Goal: Complete application form

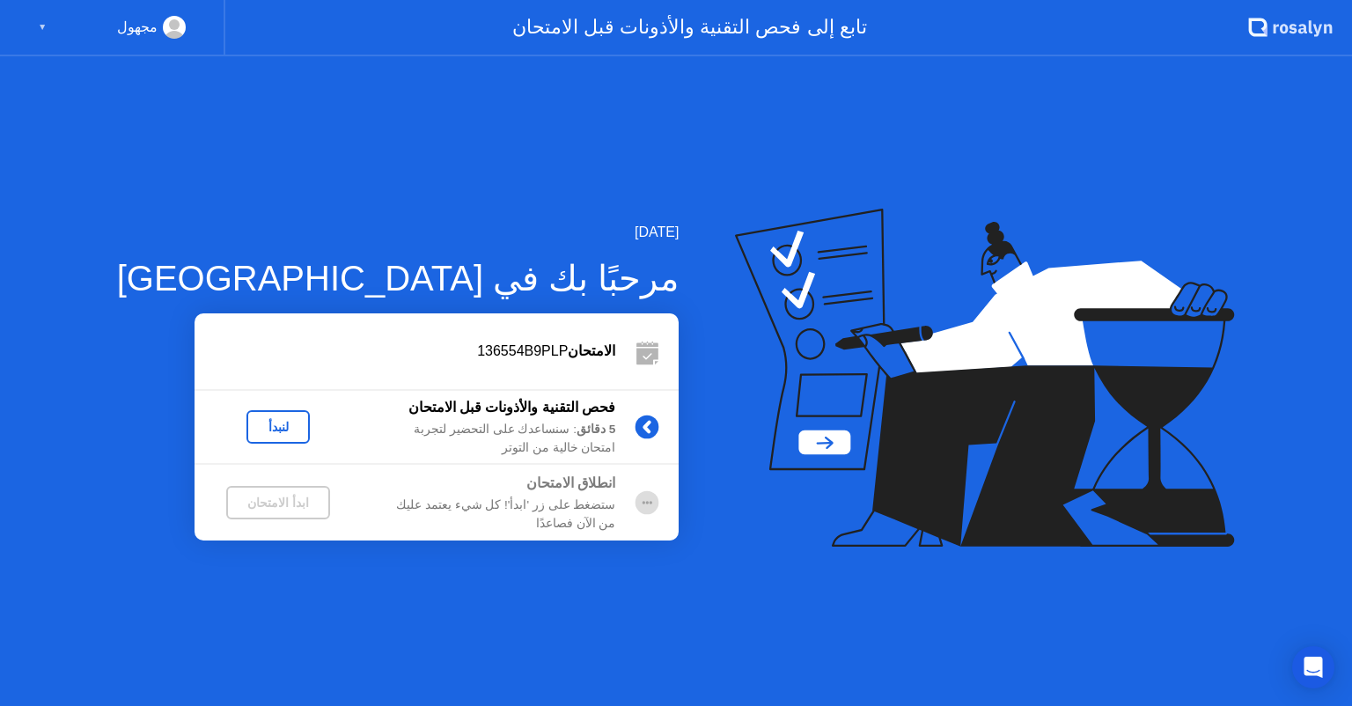
click at [253, 426] on div "لنبدأ" at bounding box center [277, 427] width 49 height 14
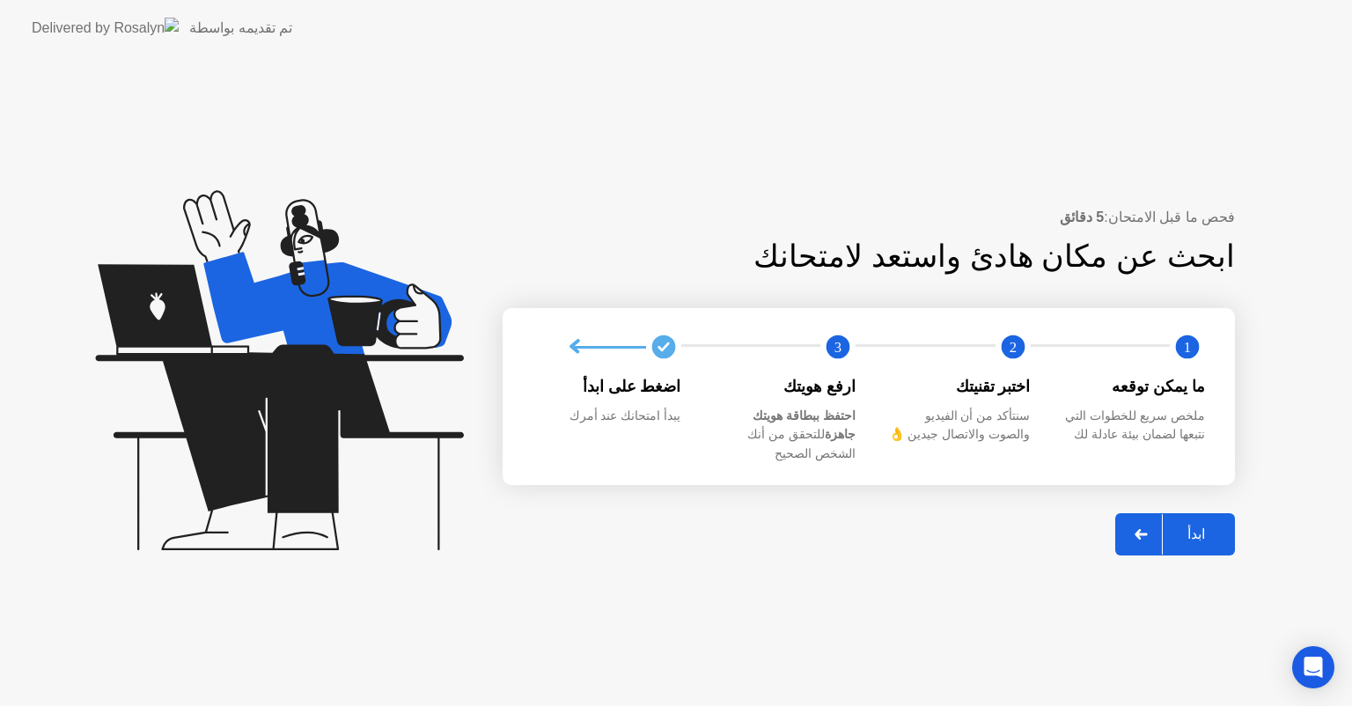
click at [1199, 525] on div "ابدأ" at bounding box center [1196, 533] width 67 height 17
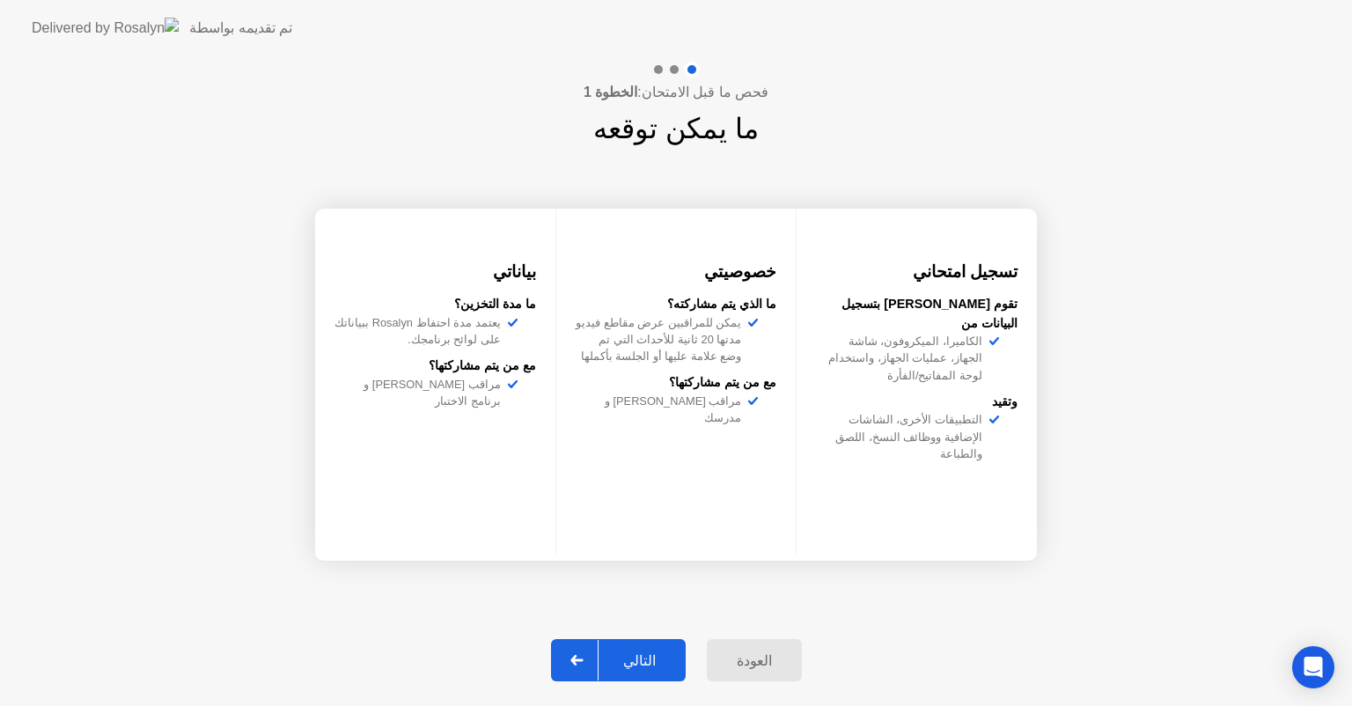
click at [638, 672] on button "التالي" at bounding box center [618, 660] width 135 height 42
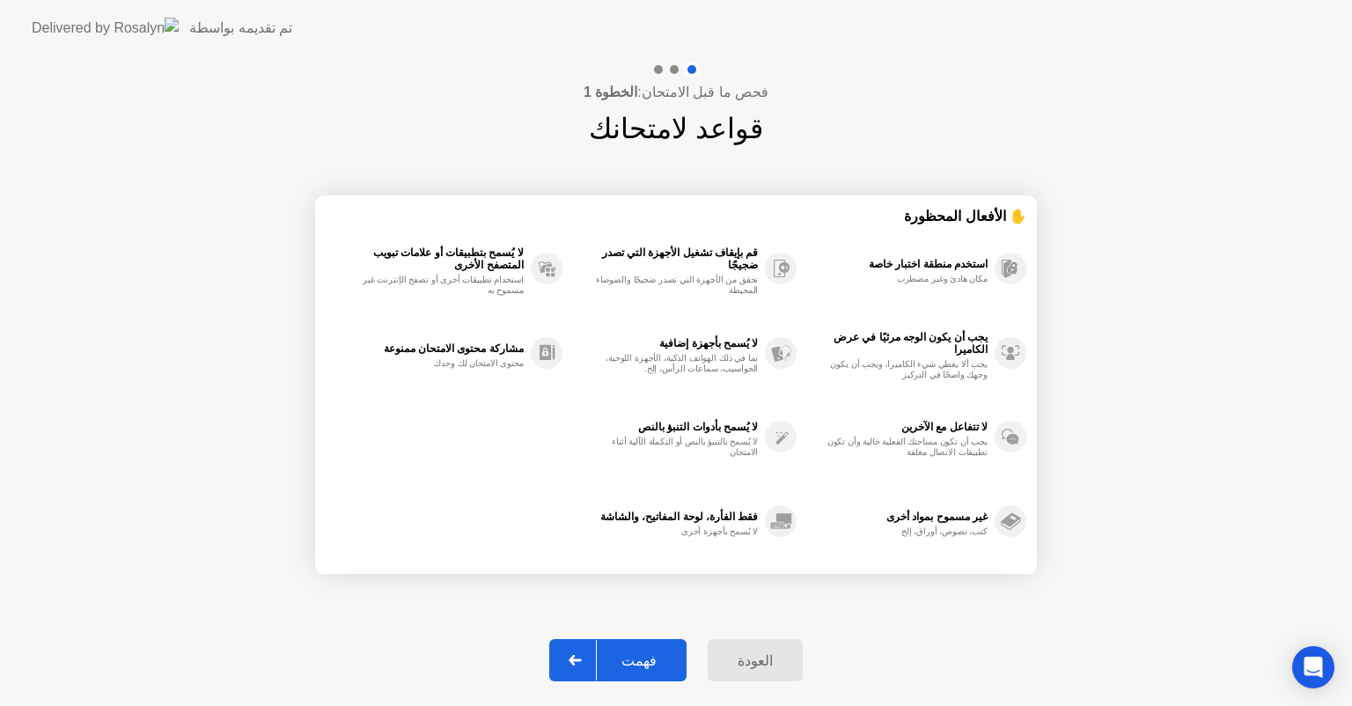
click at [638, 654] on div "فهمت" at bounding box center [639, 660] width 84 height 17
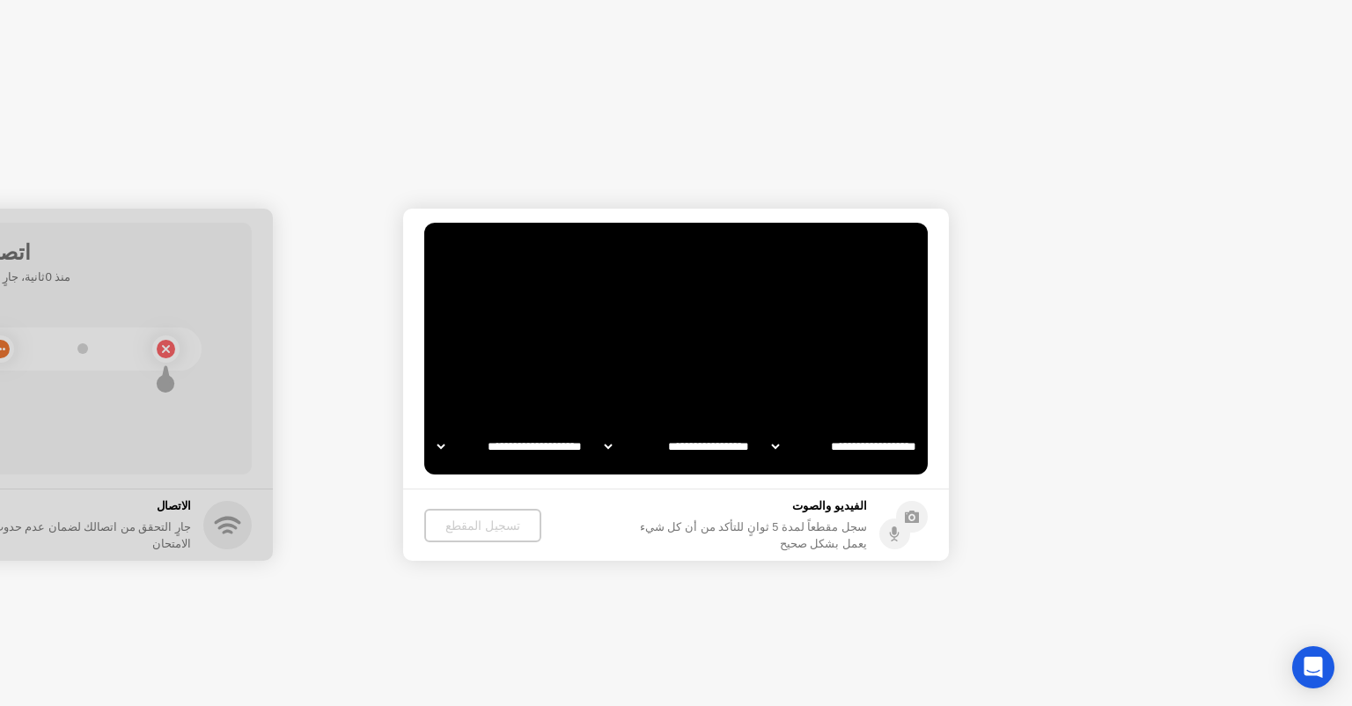
select select "**********"
select select "*******"
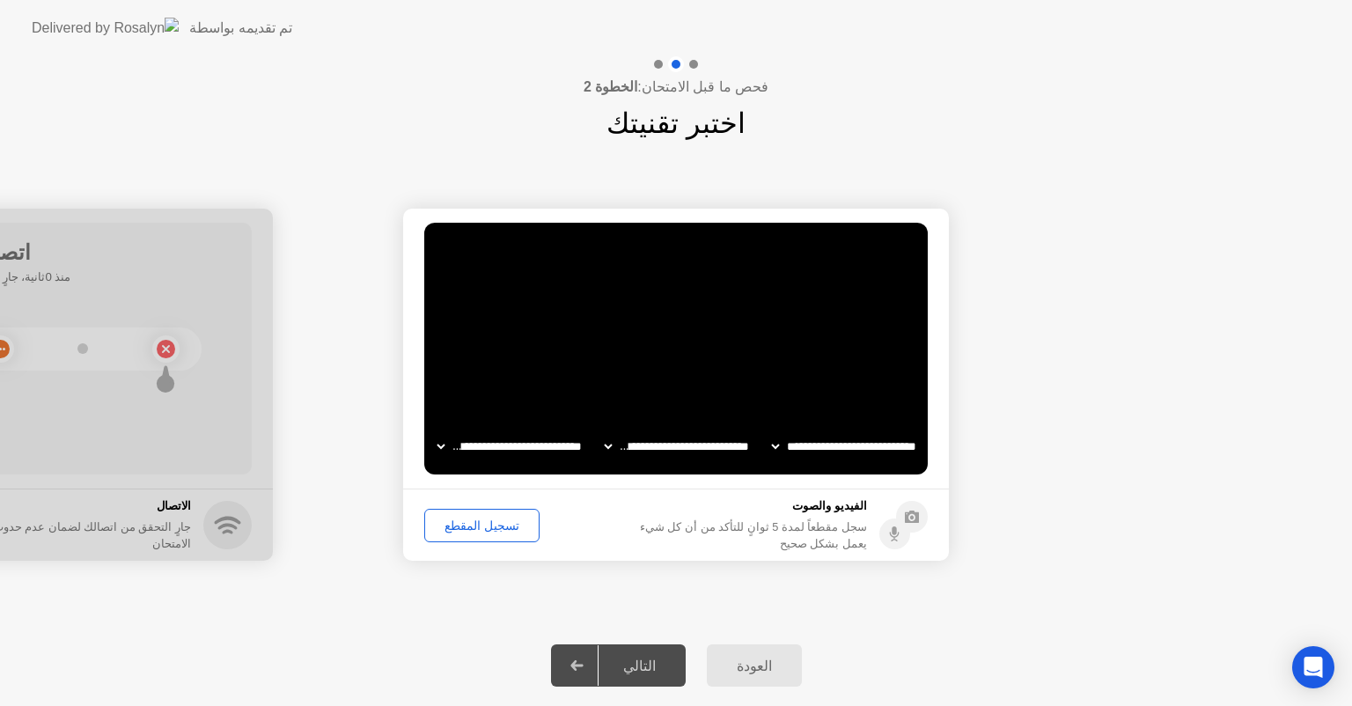
click at [641, 670] on div "التالي" at bounding box center [639, 665] width 82 height 17
click at [472, 525] on div "تسجيل المقطع" at bounding box center [481, 525] width 103 height 14
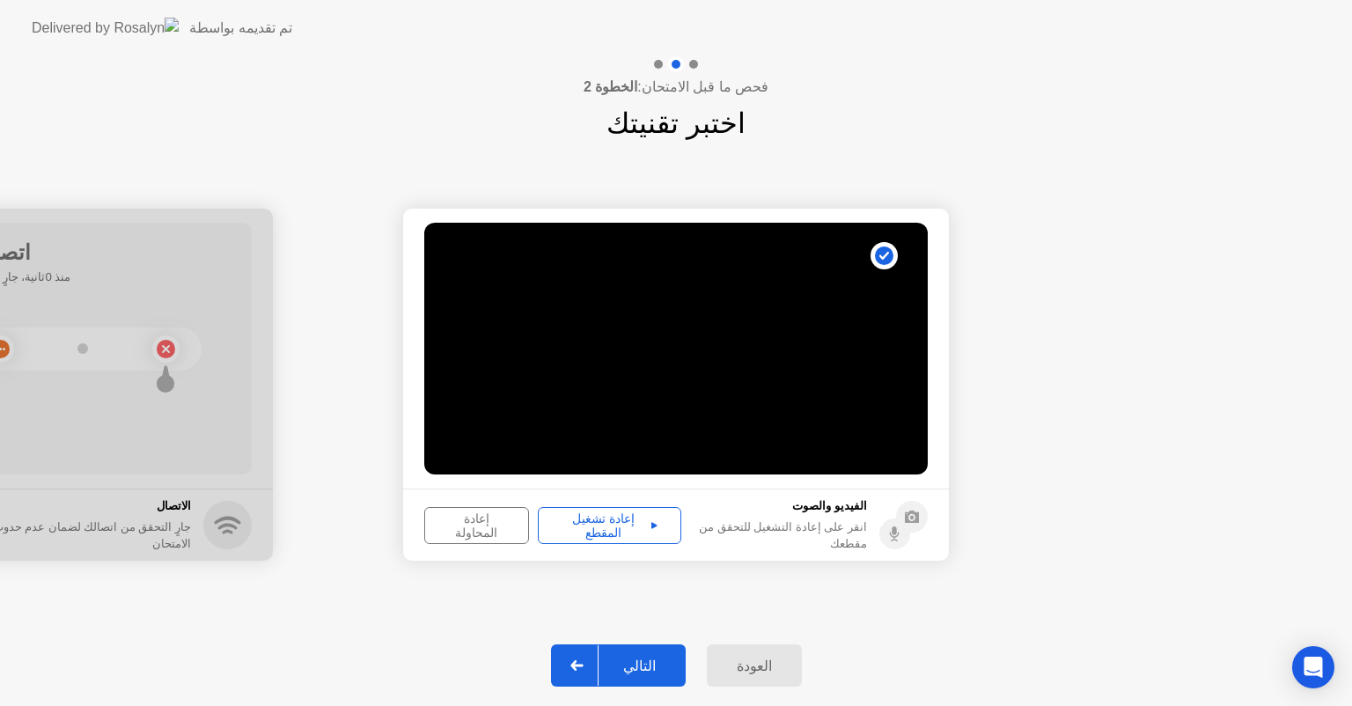
click at [603, 532] on div "إعادة تشغيل المقطع" at bounding box center [609, 525] width 131 height 28
click at [647, 664] on div "التالي" at bounding box center [639, 665] width 82 height 17
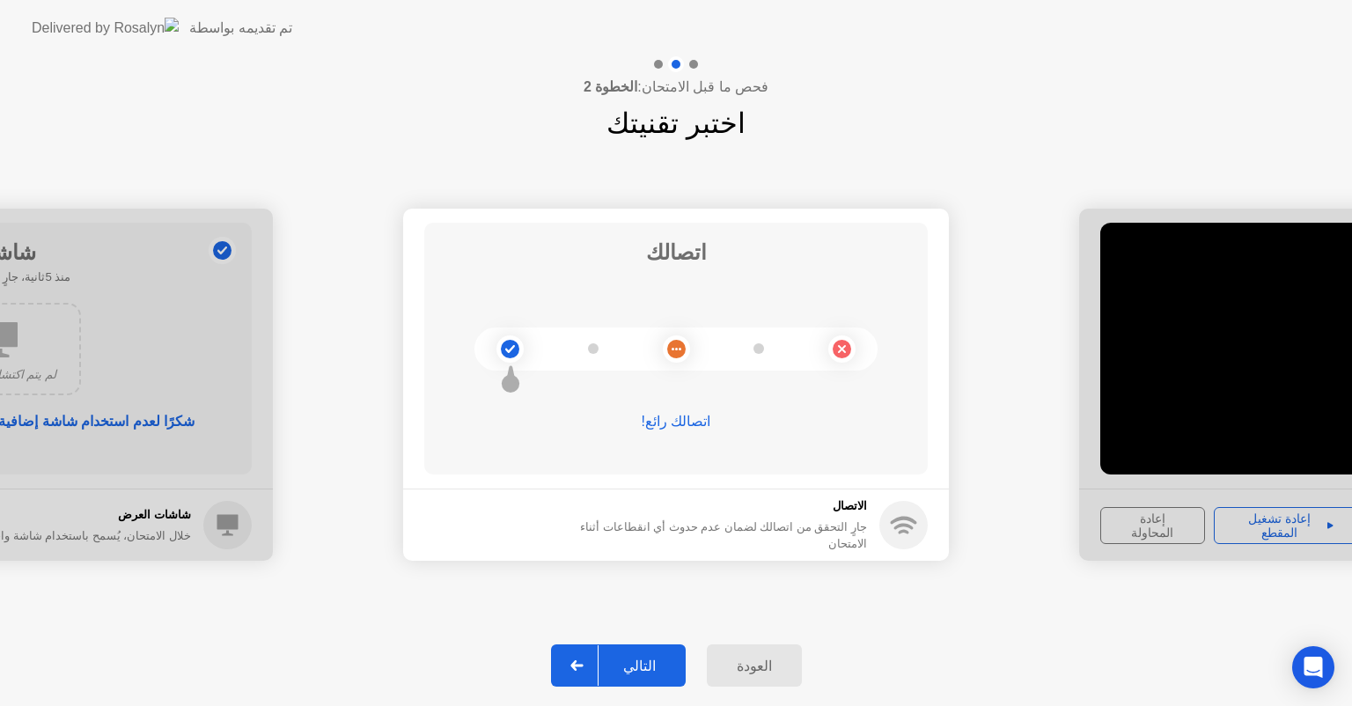
click at [647, 664] on div "التالي" at bounding box center [639, 665] width 82 height 17
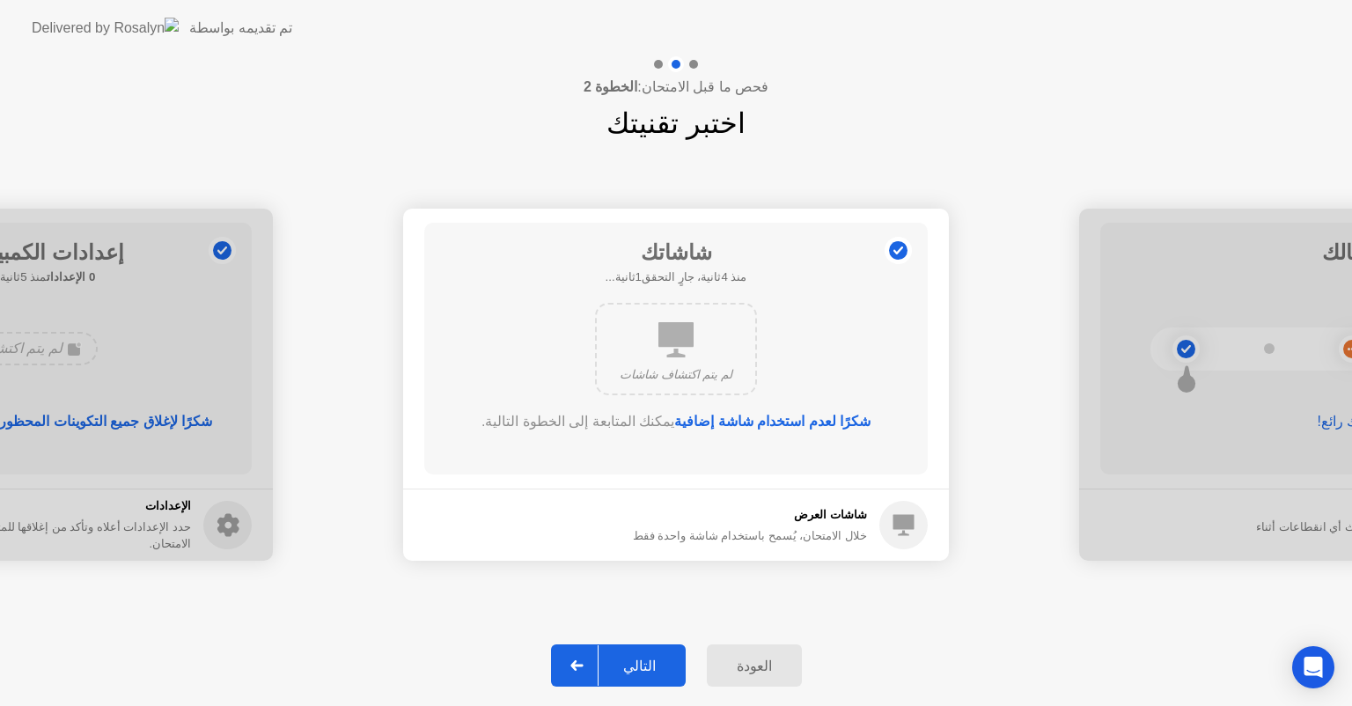
click at [647, 664] on div "التالي" at bounding box center [639, 665] width 82 height 17
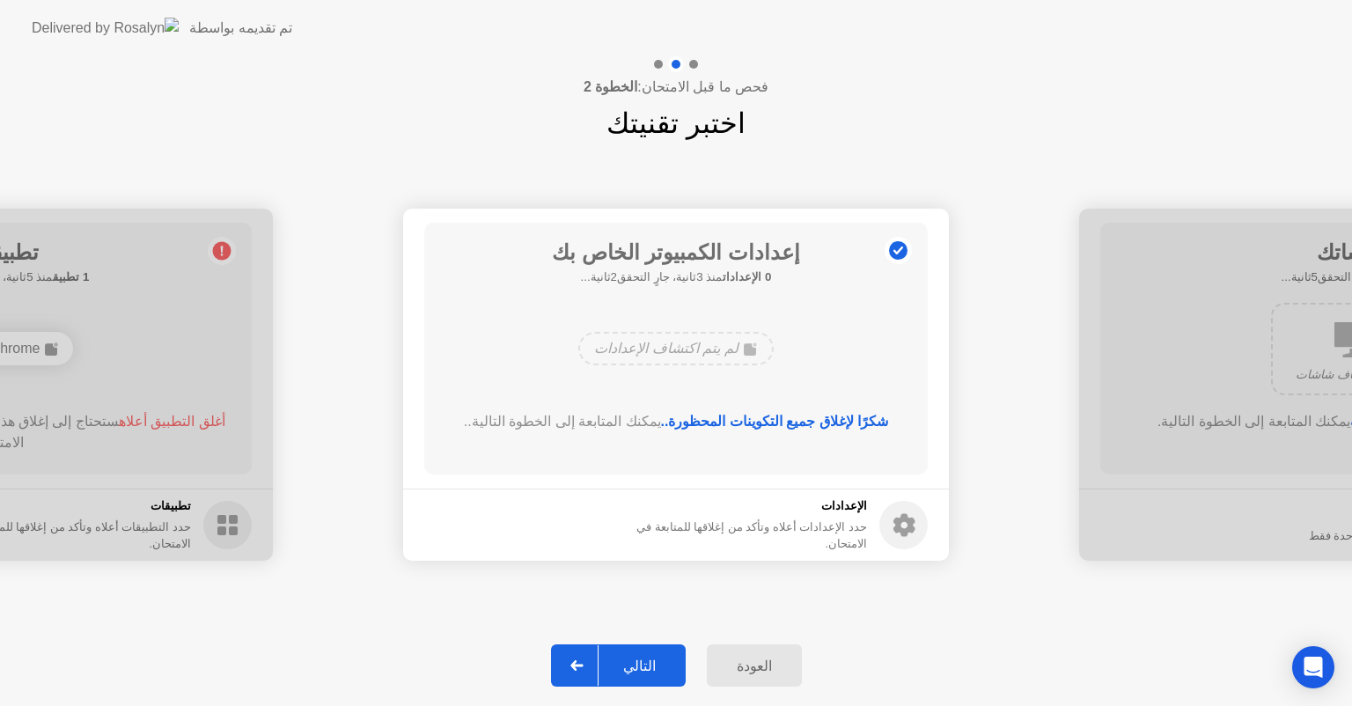
click at [647, 664] on div "التالي" at bounding box center [639, 665] width 82 height 17
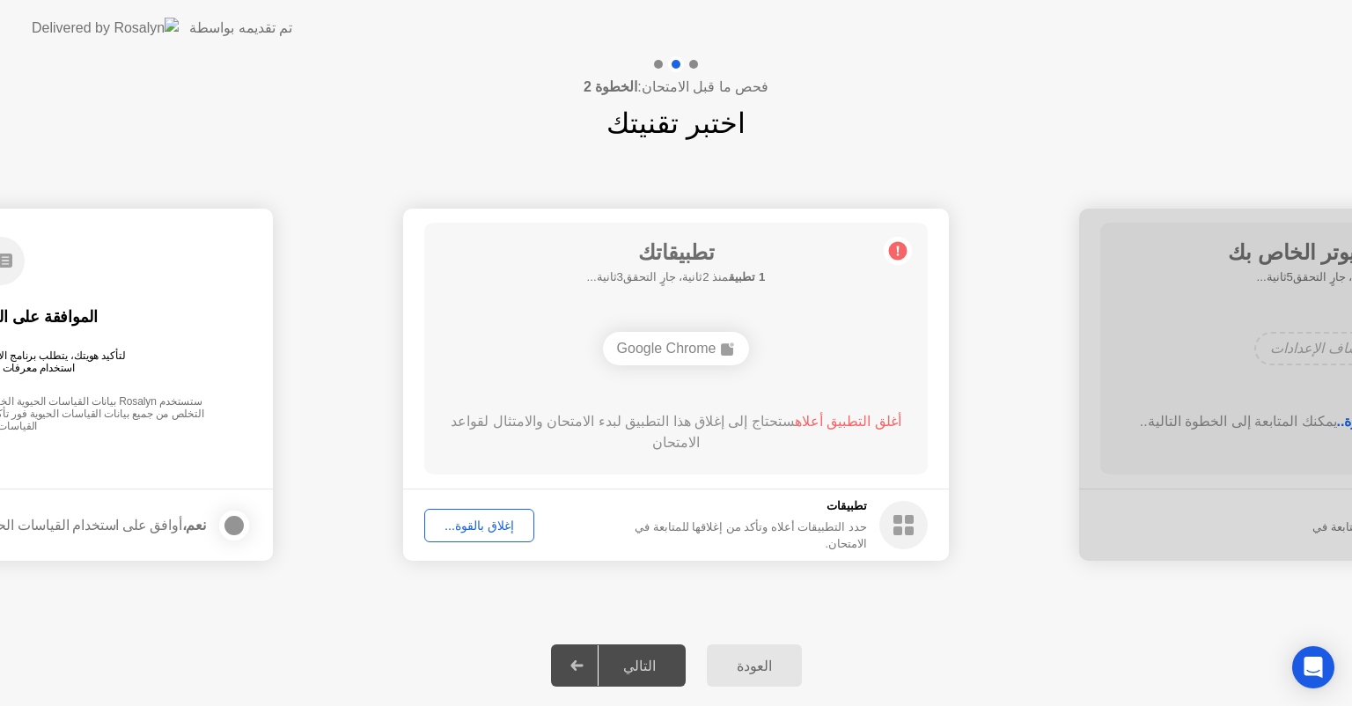
click at [647, 664] on div "التالي" at bounding box center [639, 665] width 82 height 17
click at [469, 529] on div "إغلاق بالقوة..." at bounding box center [479, 525] width 98 height 14
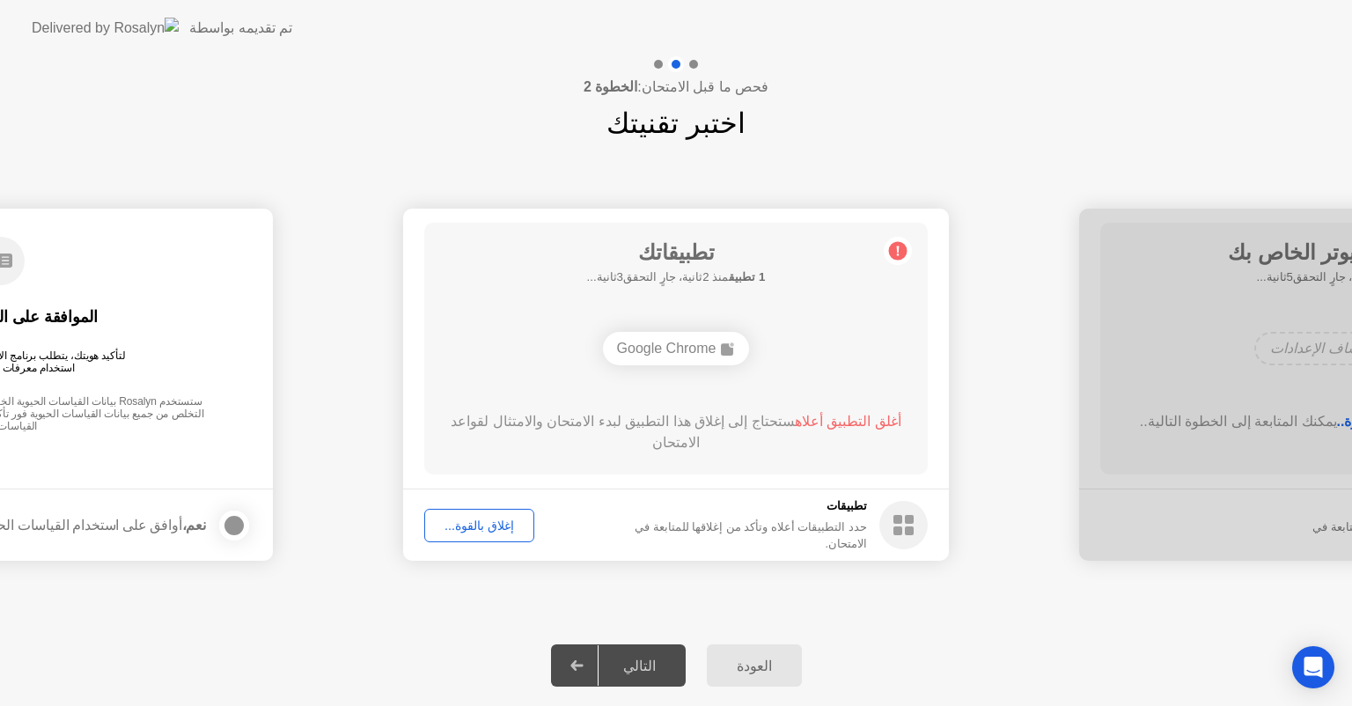
click at [470, 528] on div "إغلاق بالقوة..." at bounding box center [479, 525] width 98 height 14
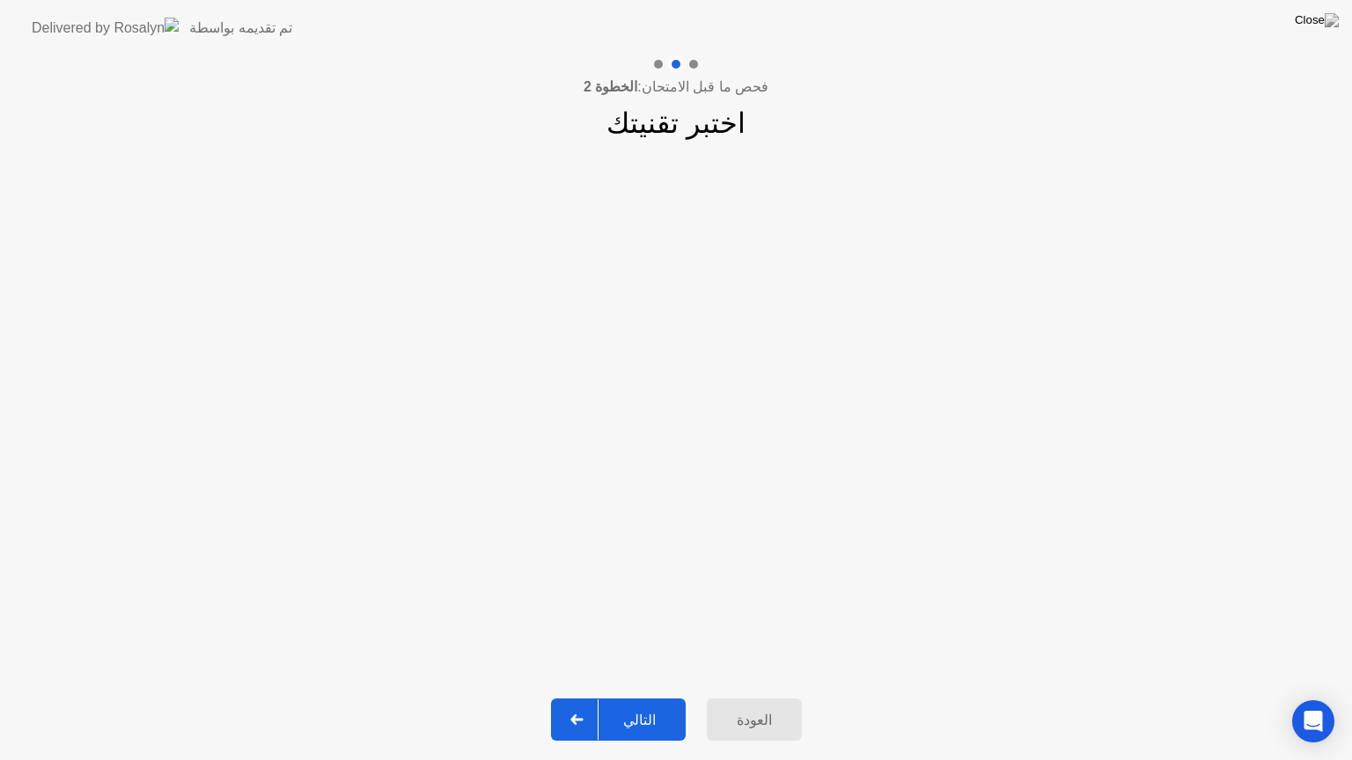
click at [1282, 8] on header "تم تقديمه بواسطة" at bounding box center [676, 28] width 1352 height 56
click at [644, 705] on div "التالي" at bounding box center [639, 720] width 82 height 17
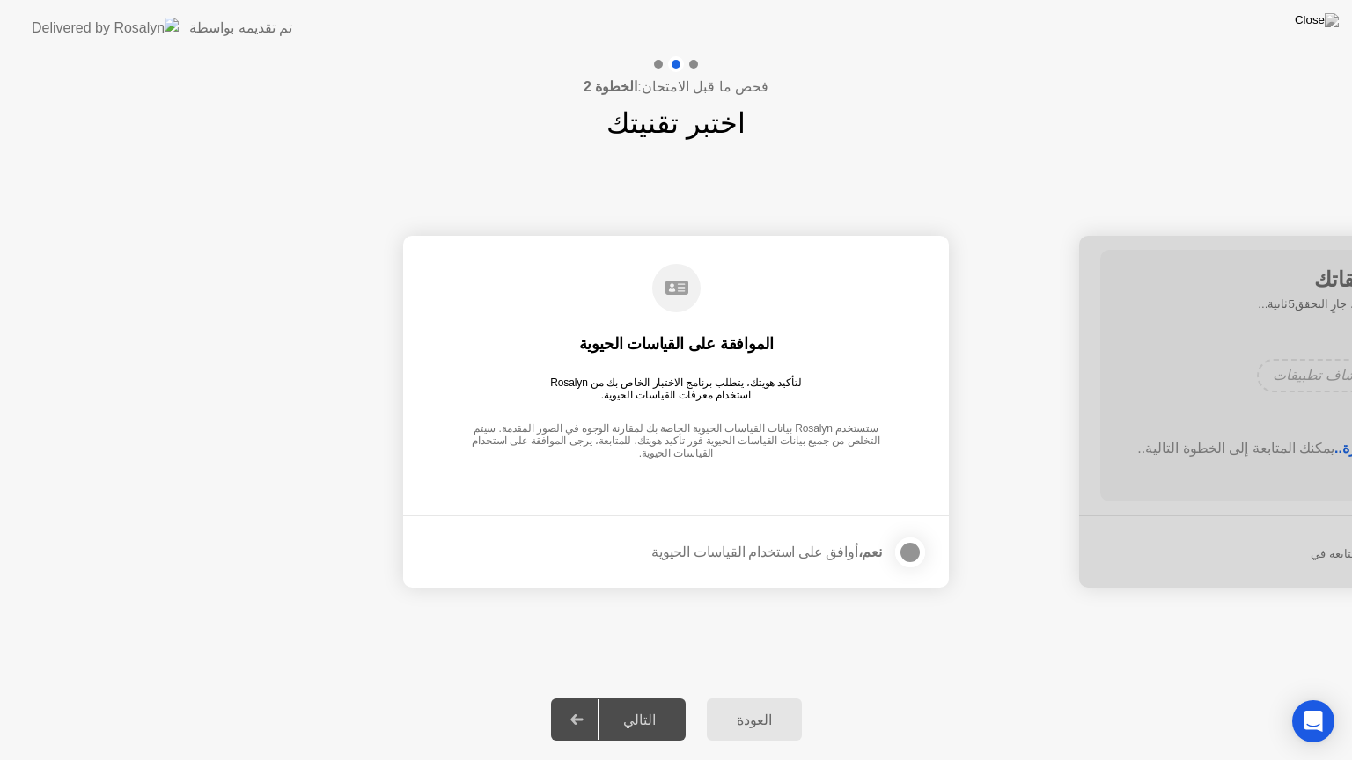
click at [901, 549] on div at bounding box center [909, 552] width 21 height 21
click at [661, 705] on div "التالي" at bounding box center [639, 720] width 82 height 17
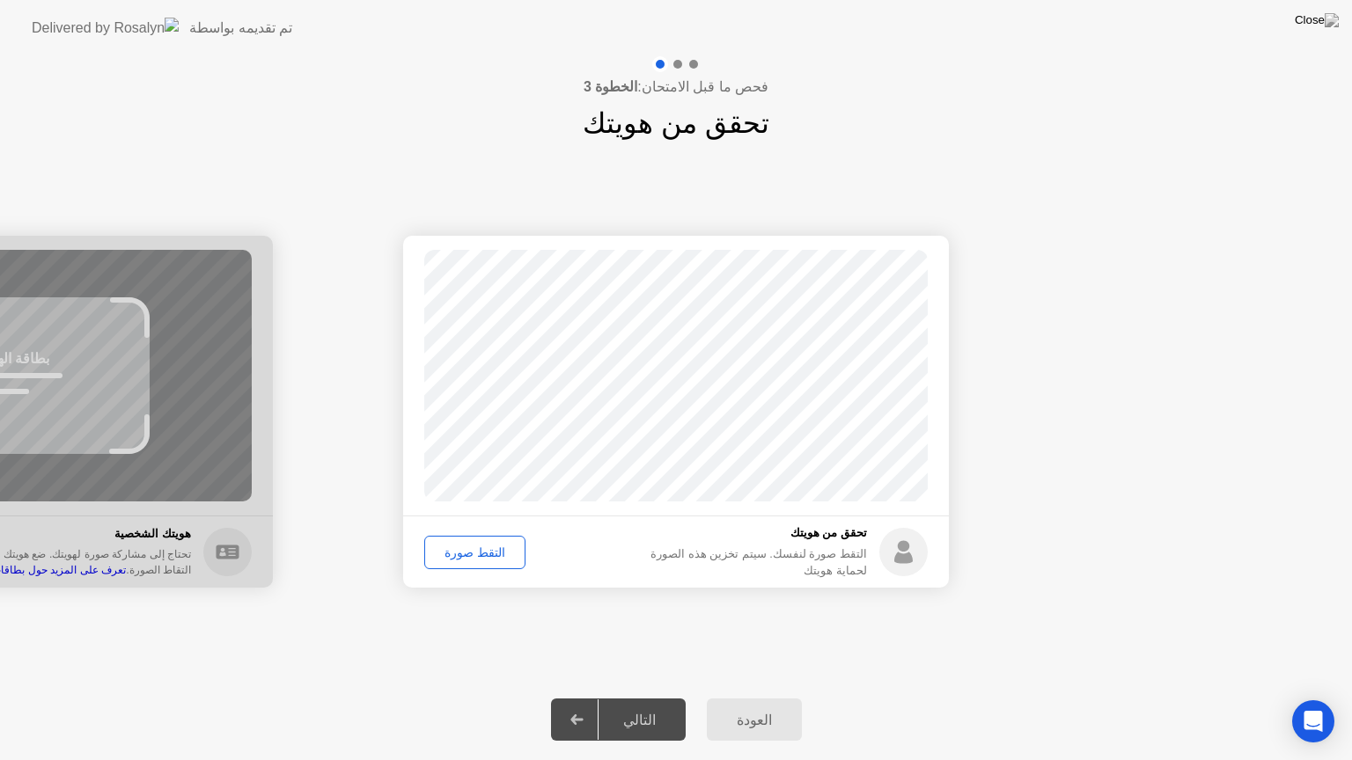
click at [475, 553] on div "التقط صورة" at bounding box center [474, 553] width 89 height 14
click at [642, 705] on div "التالي" at bounding box center [639, 720] width 82 height 17
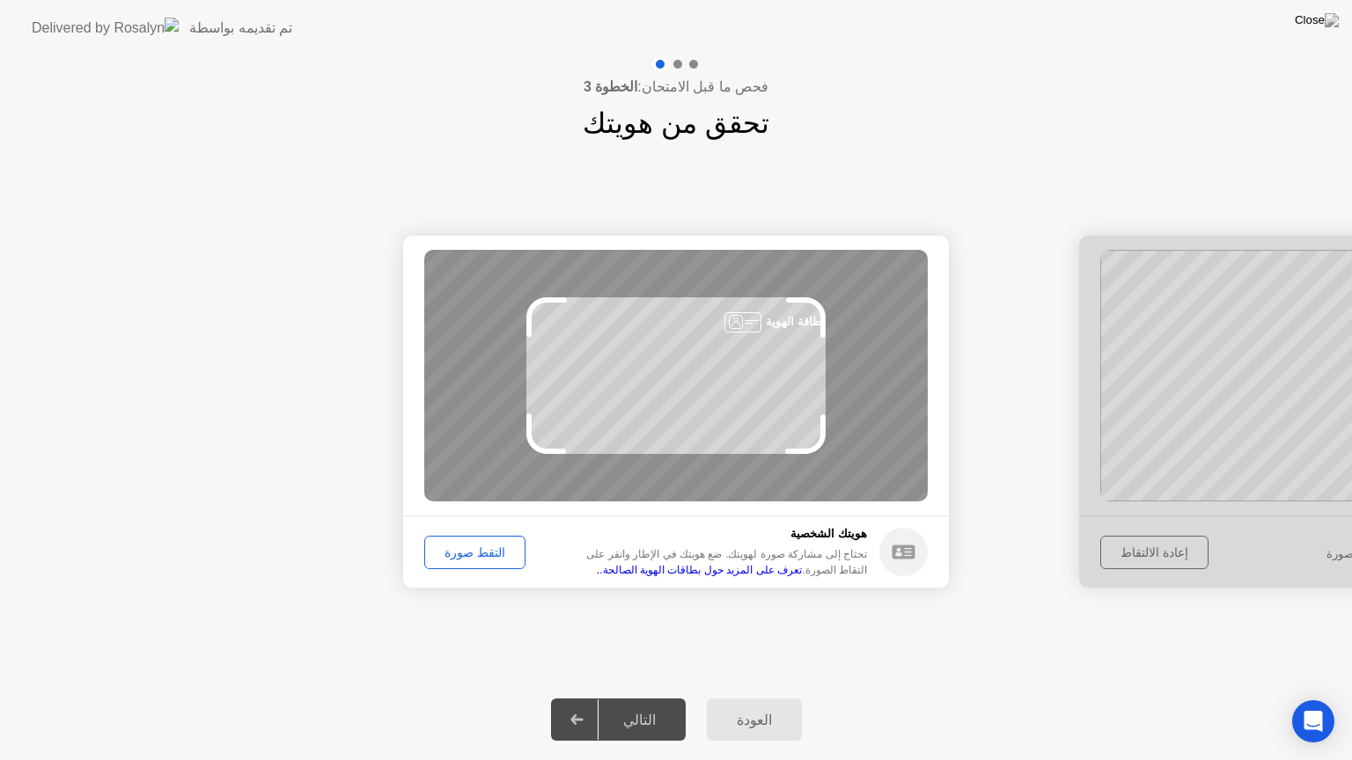
click at [468, 553] on div "التقط صورة" at bounding box center [474, 553] width 89 height 14
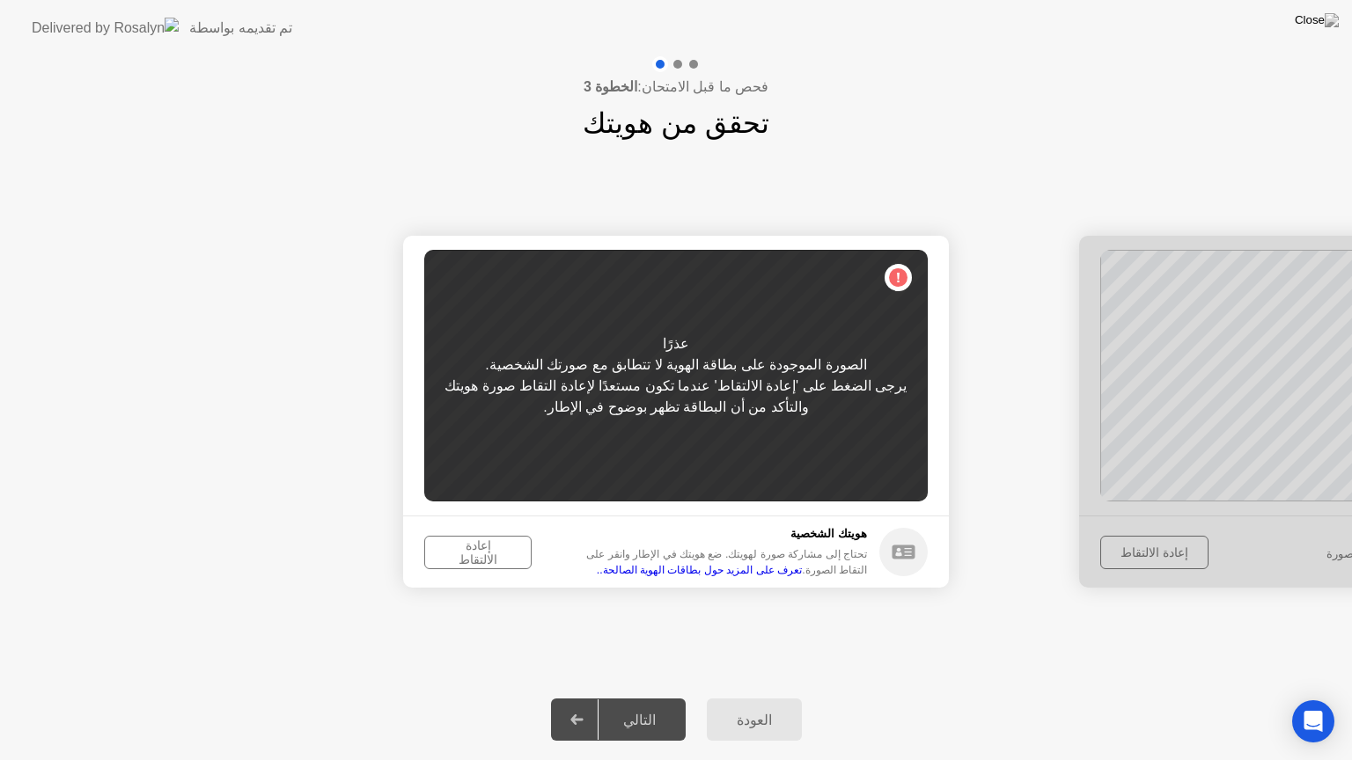
click at [470, 555] on div "إعادة الالتقاط" at bounding box center [477, 553] width 95 height 28
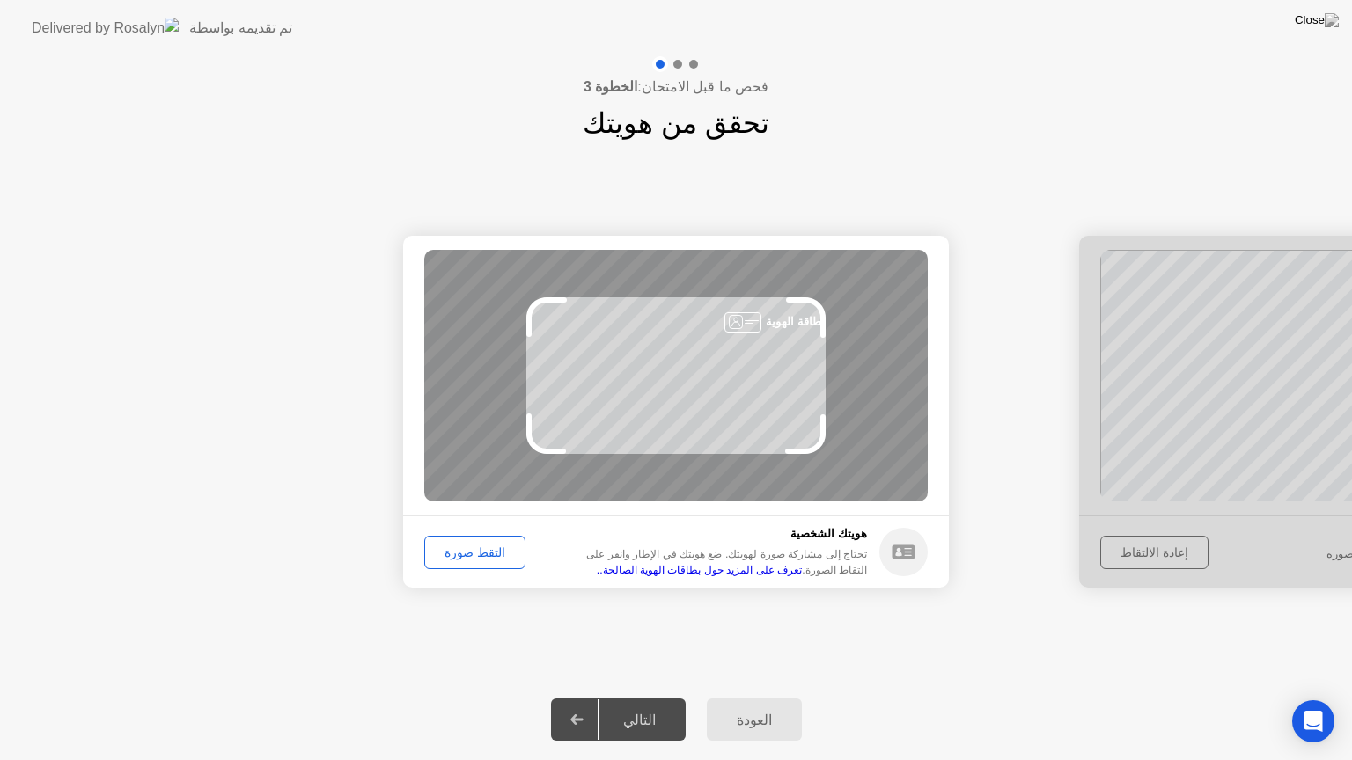
drag, startPoint x: 818, startPoint y: 310, endPoint x: 852, endPoint y: 289, distance: 40.3
click at [852, 289] on div "بطاقة الهوية" at bounding box center [675, 376] width 503 height 252
click at [463, 539] on button "التقط صورة" at bounding box center [474, 552] width 101 height 33
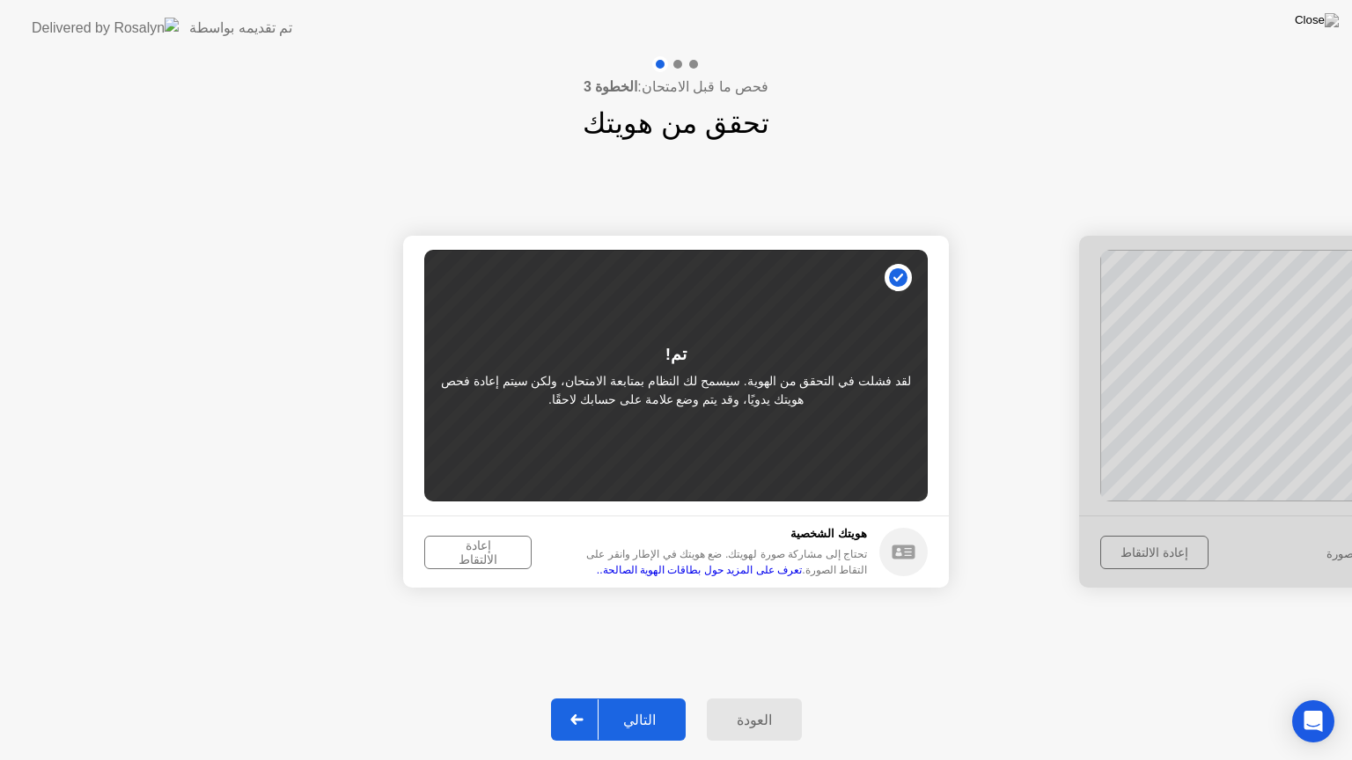
click at [463, 539] on button "إعادة الالتقاط" at bounding box center [477, 552] width 107 height 33
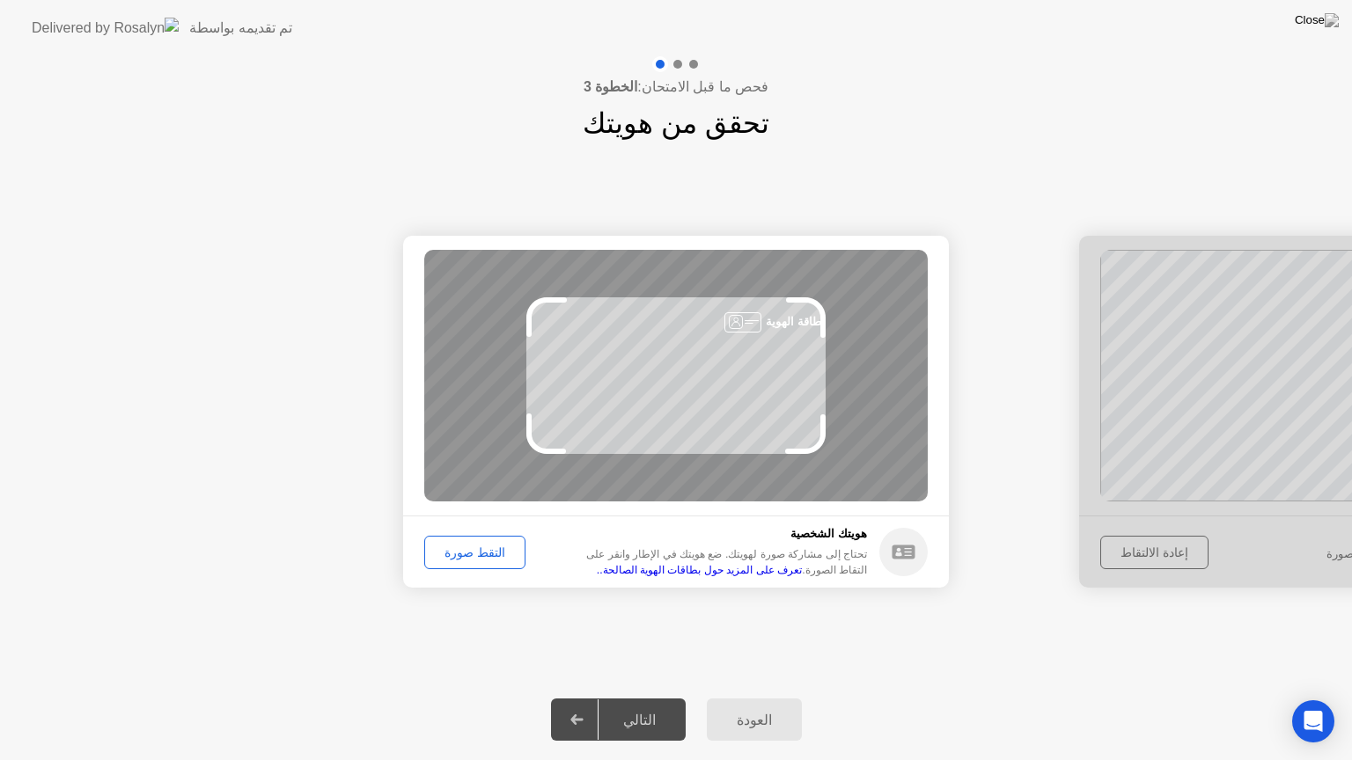
click at [463, 539] on button "التقط صورة" at bounding box center [474, 552] width 101 height 33
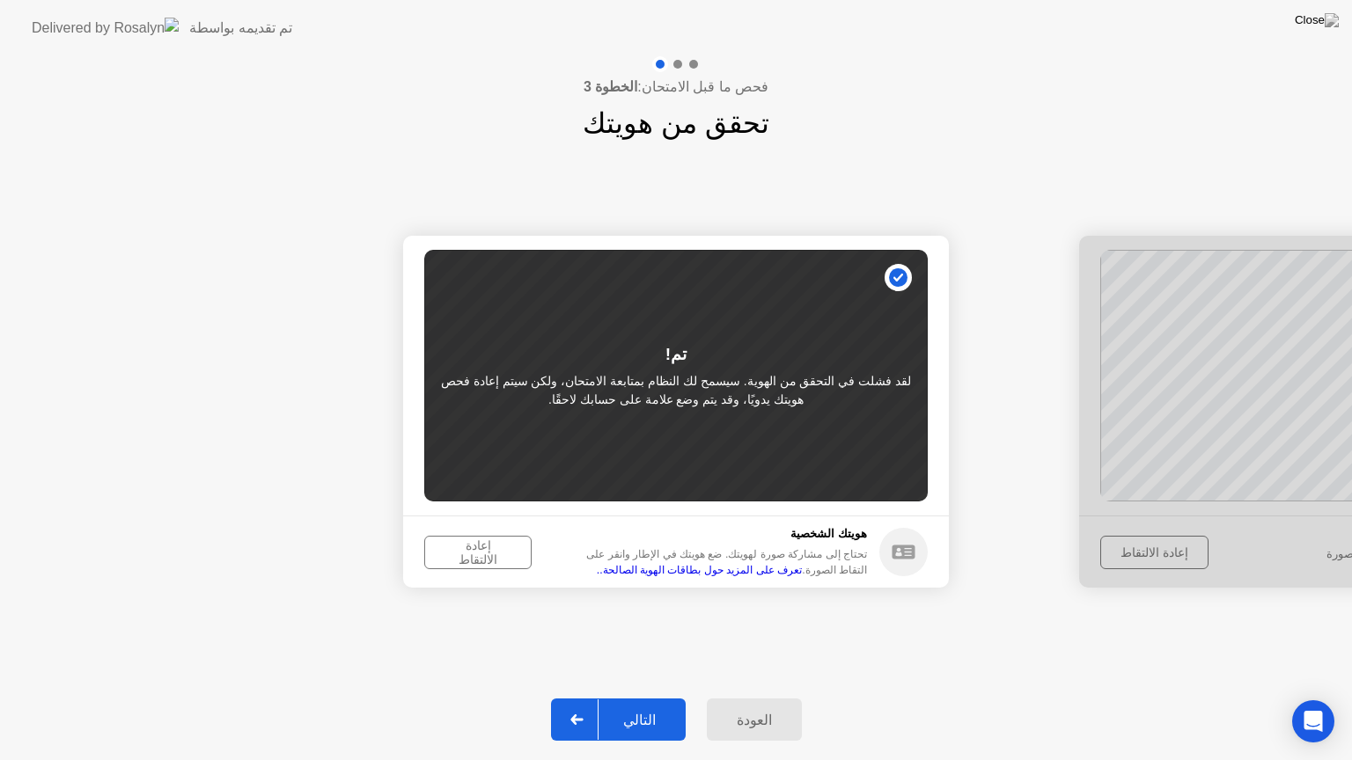
click at [463, 539] on button "إعادة الالتقاط" at bounding box center [477, 552] width 107 height 33
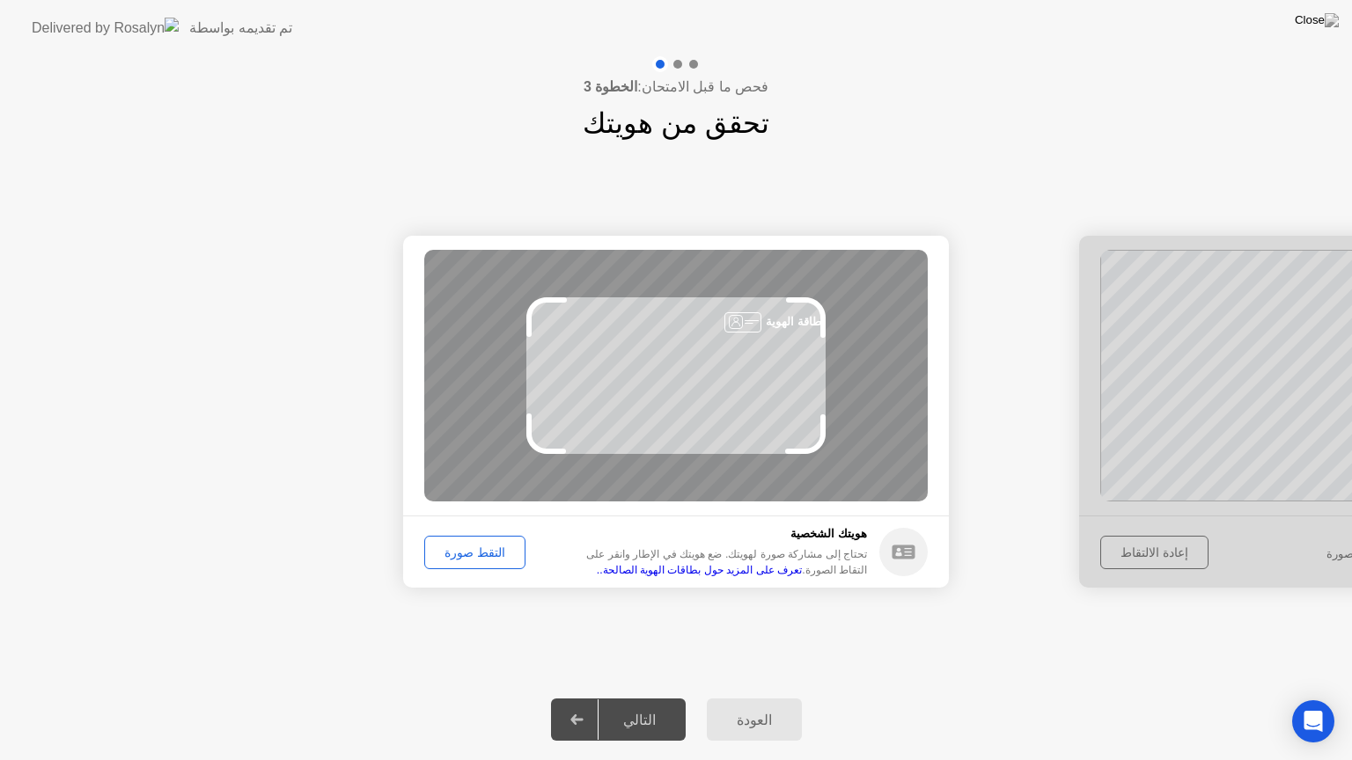
click at [1148, 546] on div at bounding box center [1352, 412] width 546 height 352
click at [1288, 400] on div at bounding box center [1352, 412] width 546 height 352
click at [1284, 613] on div "نجاح تم التقاط الصورة بشكل صحيح تحقق من هويتك التقط صورة لنفسك. سيتم تخزين هذه …" at bounding box center [676, 411] width 1352 height 535
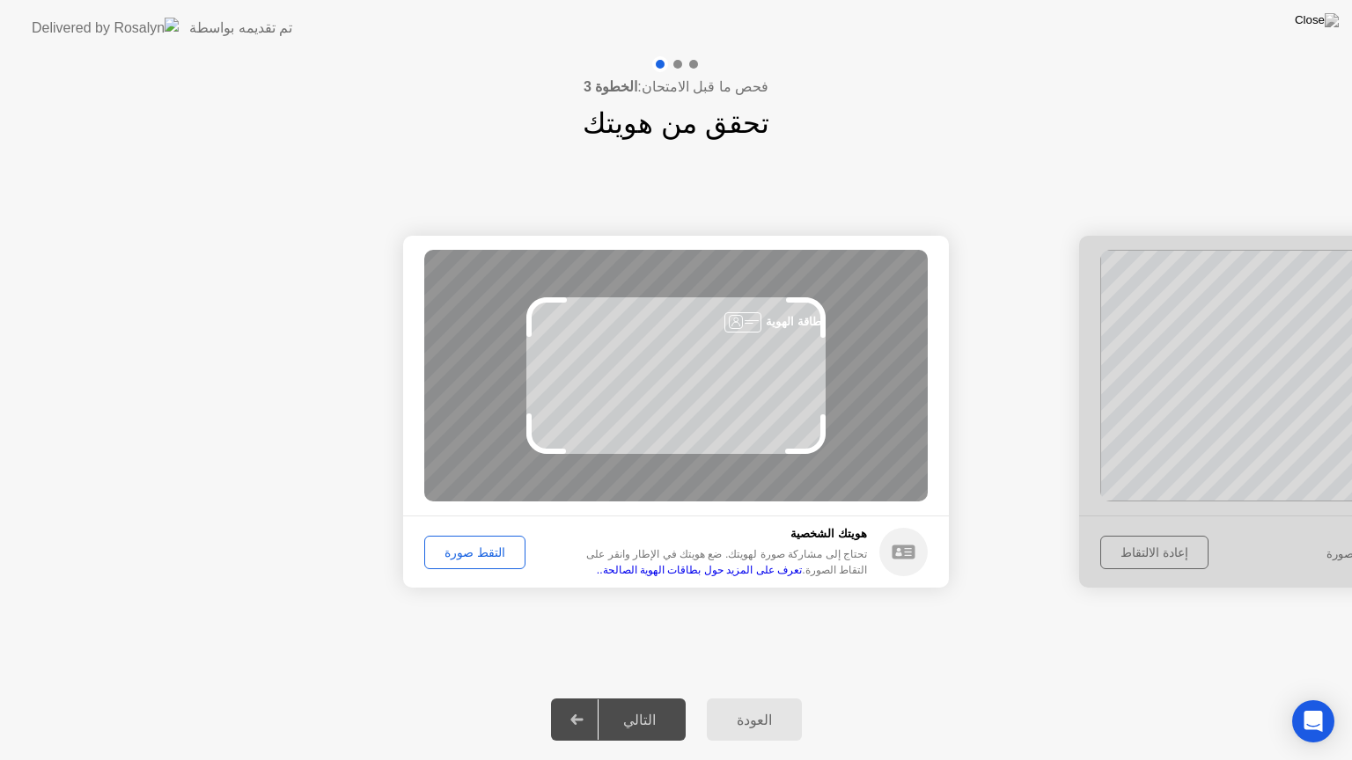
click at [1284, 613] on div "نجاح تم التقاط الصورة بشكل صحيح تحقق من هويتك التقط صورة لنفسك. سيتم تخزين هذه …" at bounding box center [676, 411] width 1352 height 535
click at [1238, 615] on div "نجاح تم التقاط الصورة بشكل صحيح تحقق من هويتك التقط صورة لنفسك. سيتم تخزين هذه …" at bounding box center [676, 411] width 1352 height 535
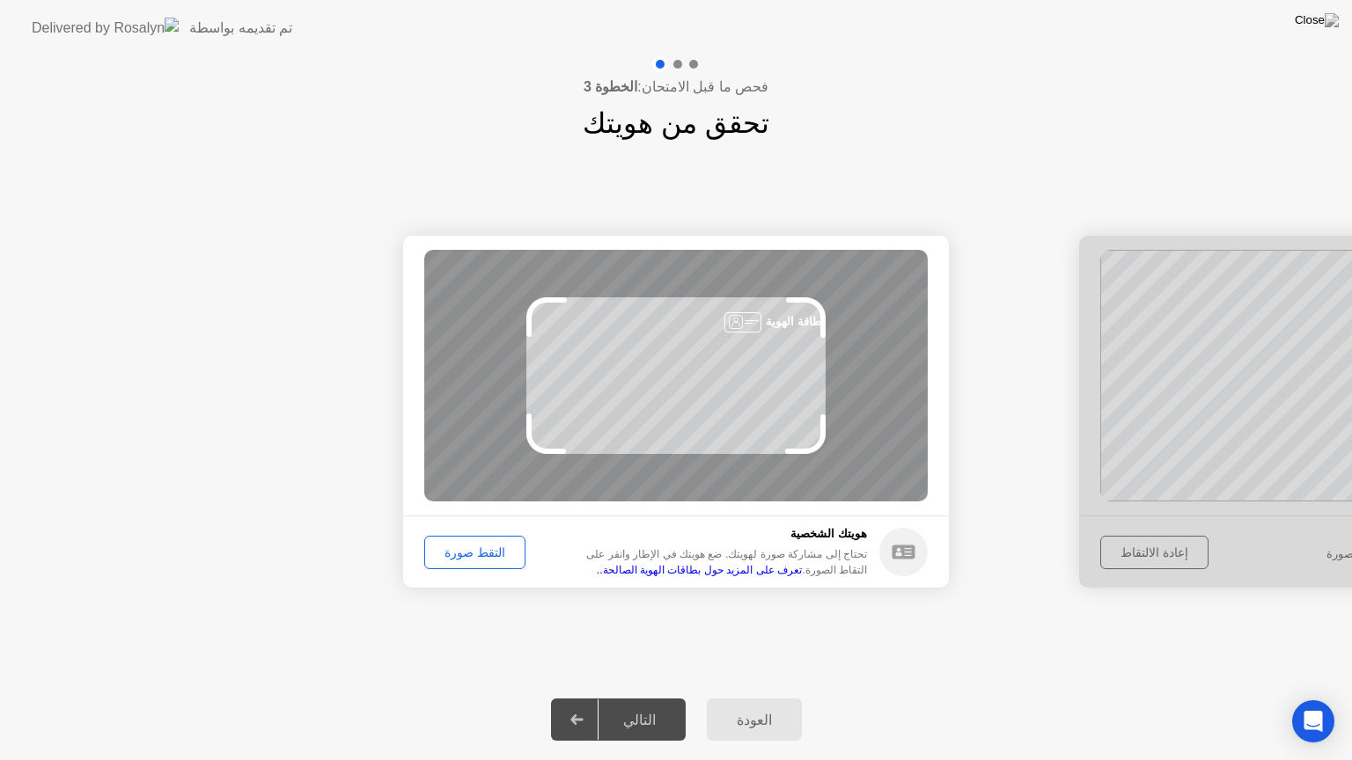
drag, startPoint x: 1238, startPoint y: 615, endPoint x: 788, endPoint y: 646, distance: 451.7
click at [788, 646] on div "نجاح تم التقاط الصورة بشكل صحيح تحقق من هويتك التقط صورة لنفسك. سيتم تخزين هذه …" at bounding box center [676, 411] width 1352 height 535
click at [470, 554] on div "التقط صورة" at bounding box center [474, 553] width 89 height 14
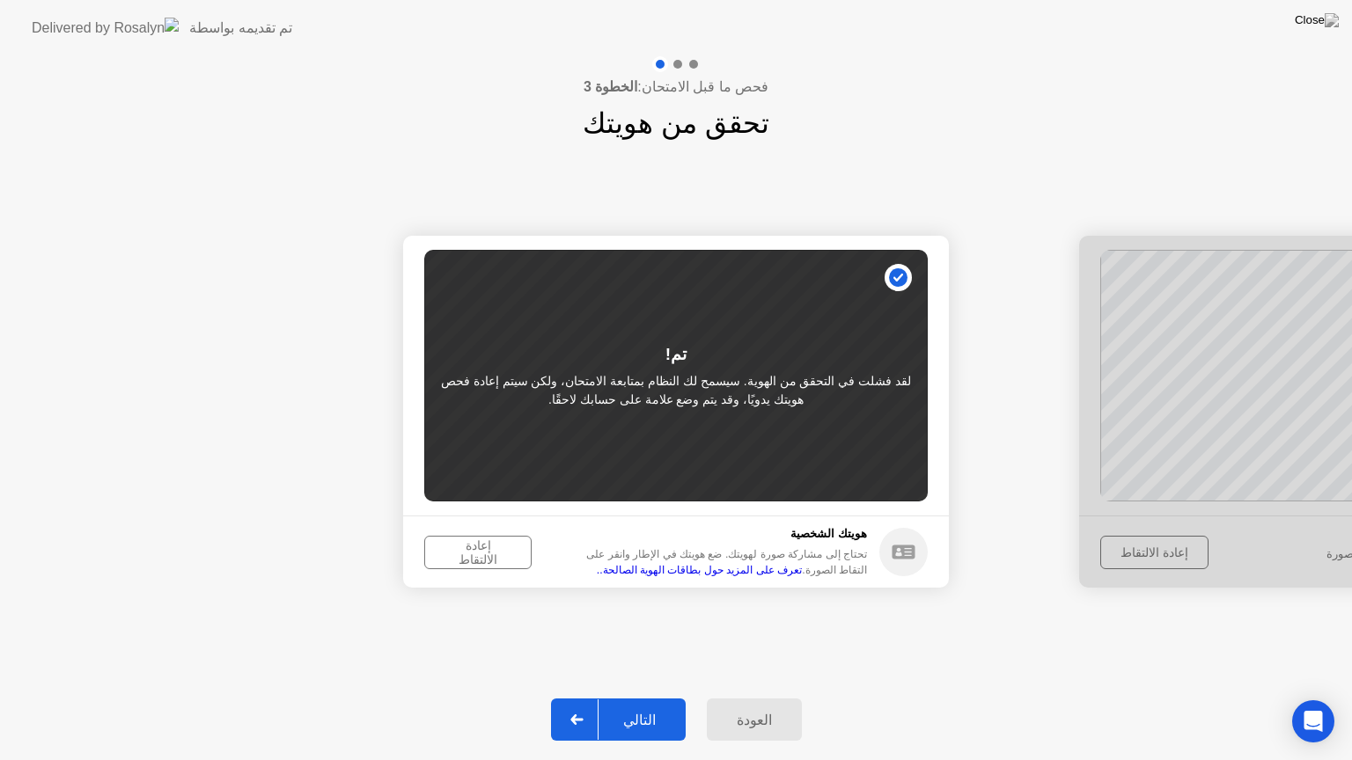
click at [470, 554] on div "إعادة الالتقاط" at bounding box center [477, 553] width 95 height 28
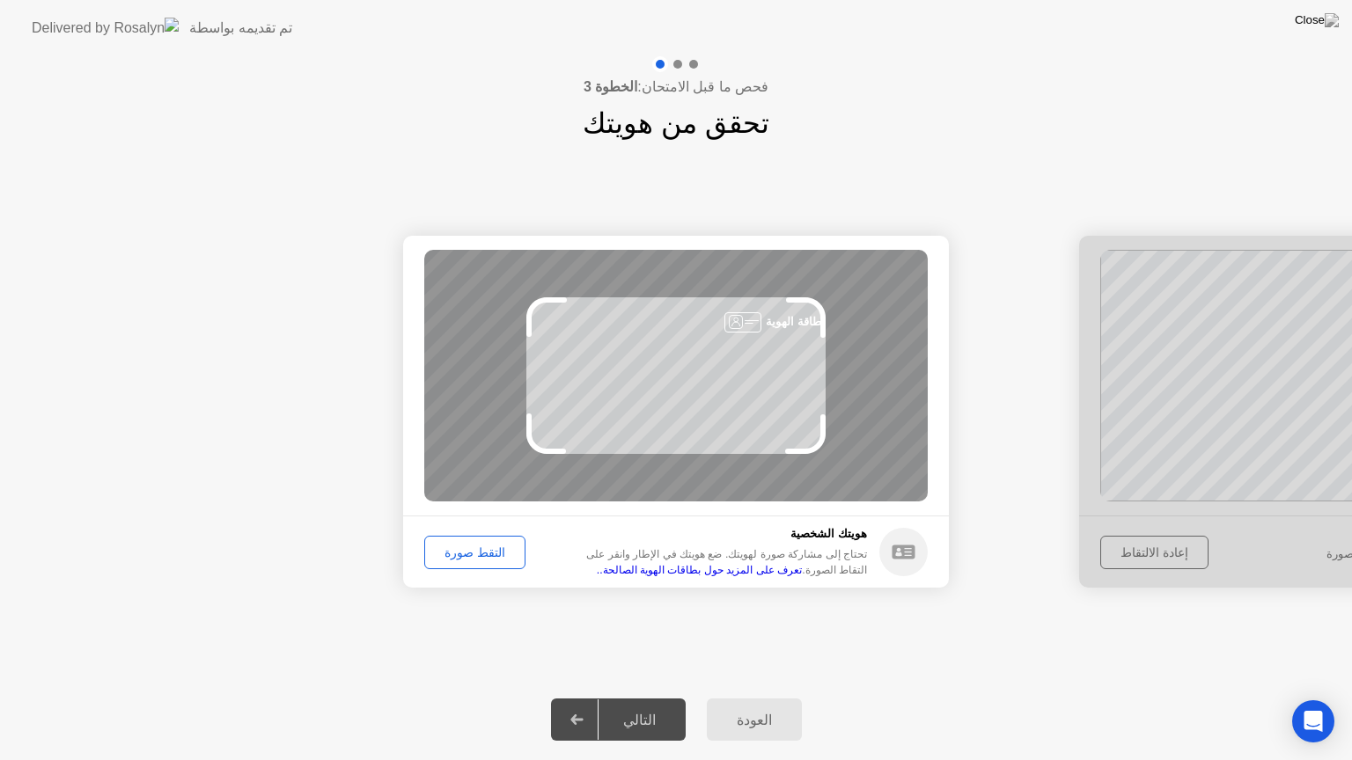
click at [472, 556] on div "التقط صورة" at bounding box center [474, 553] width 89 height 14
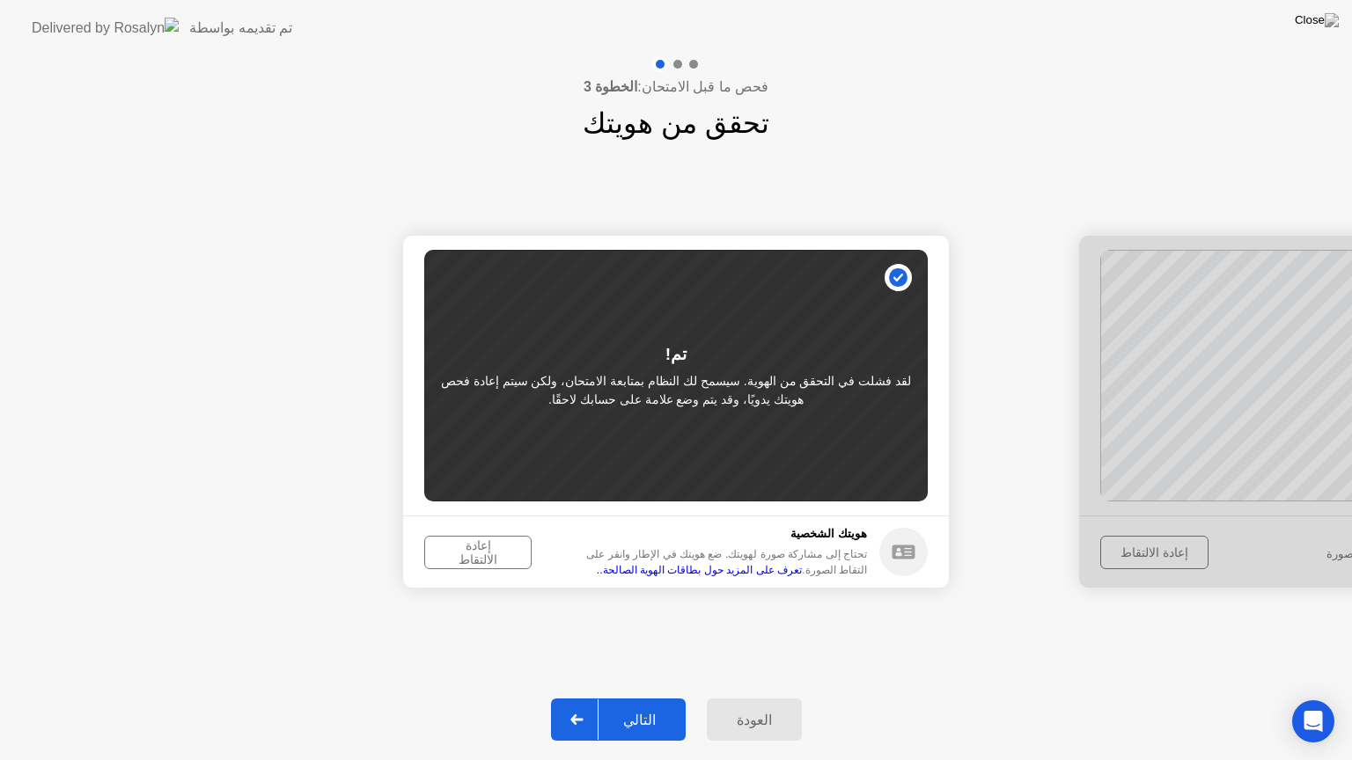
click at [644, 705] on div "التالي" at bounding box center [639, 720] width 82 height 17
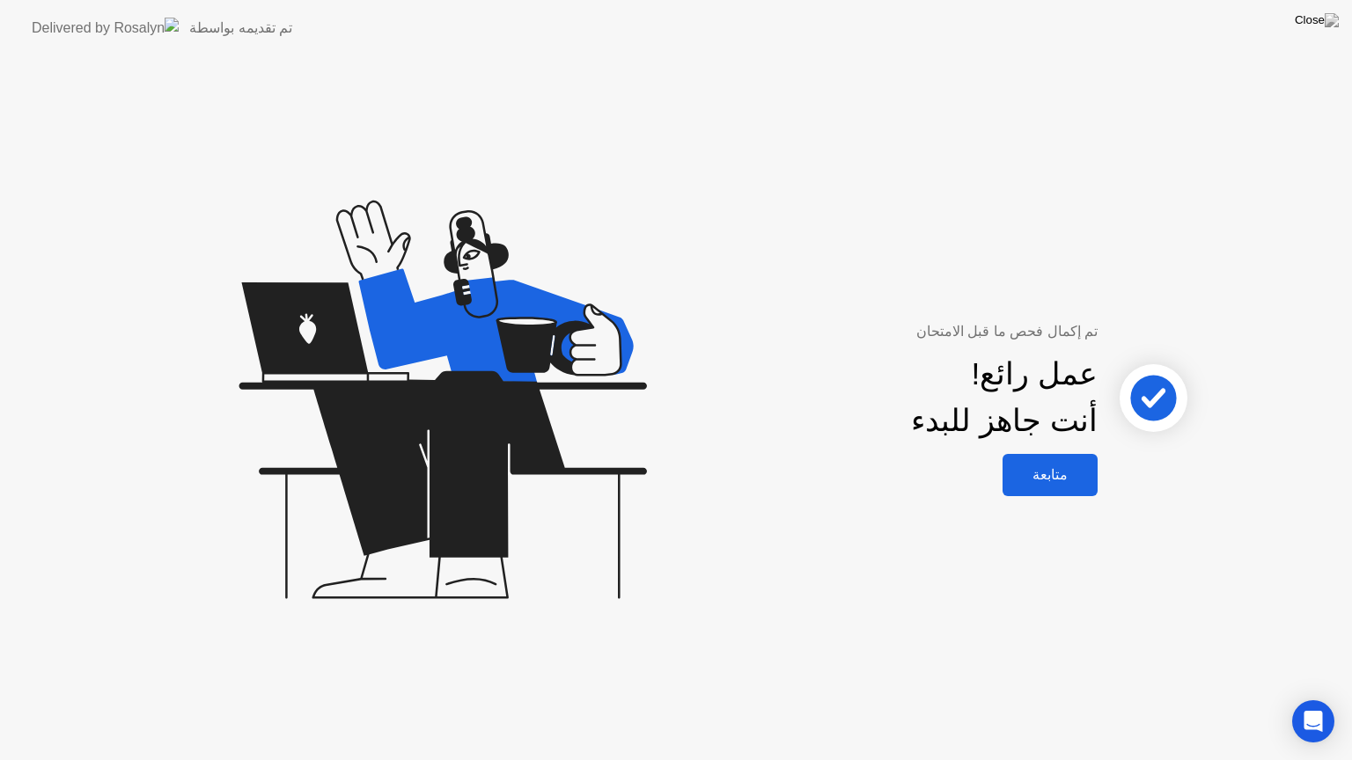
click at [1053, 475] on div "متابعة" at bounding box center [1050, 474] width 84 height 17
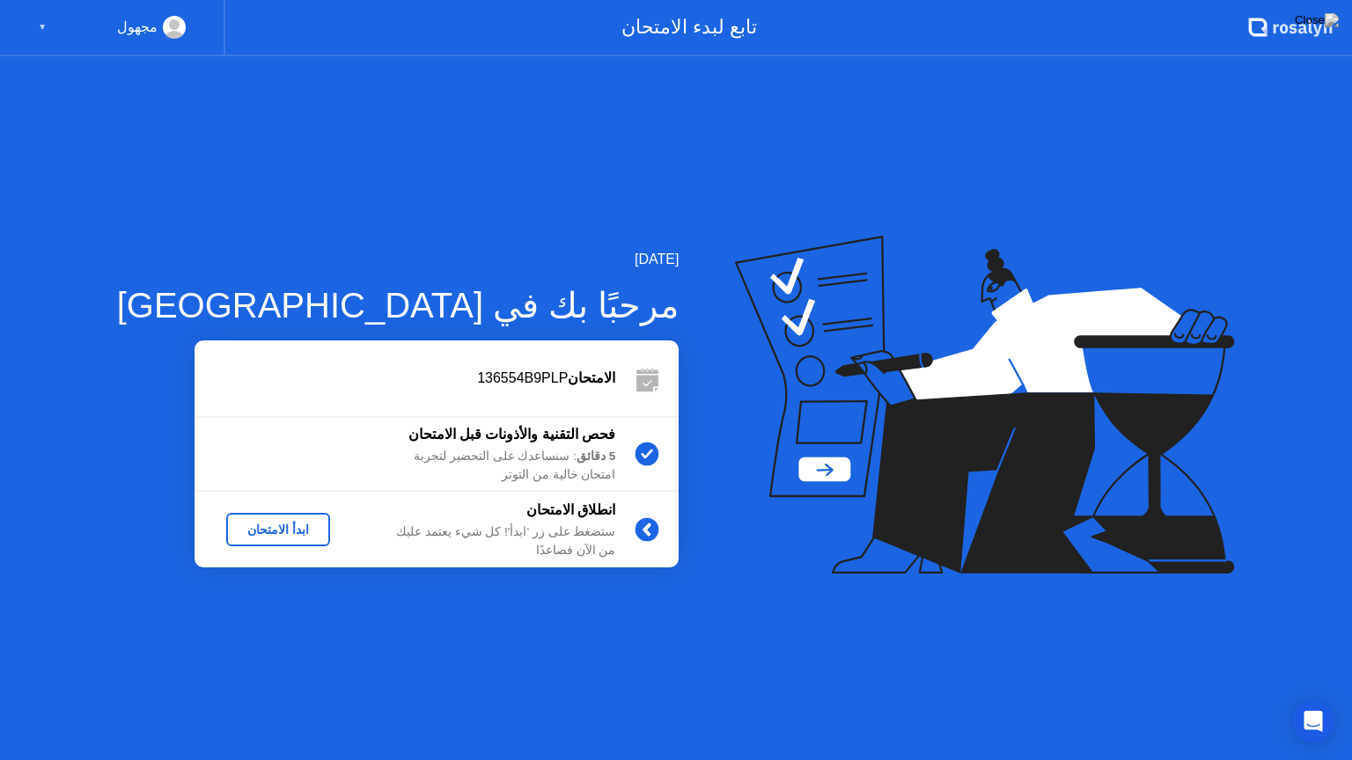
click at [236, 532] on div "ابدأ الامتحان" at bounding box center [278, 530] width 90 height 14
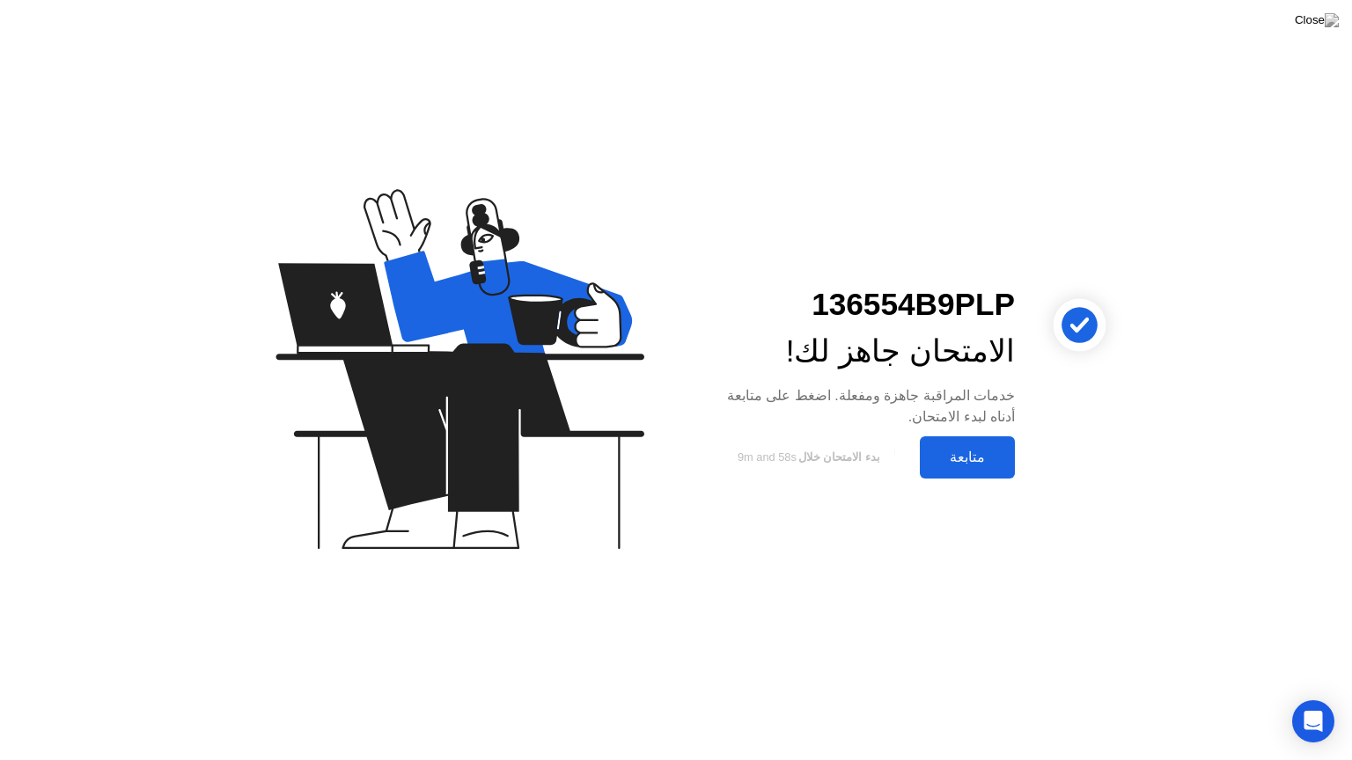
click at [963, 457] on div "متابعة" at bounding box center [967, 457] width 84 height 17
